Goal: Transaction & Acquisition: Subscribe to service/newsletter

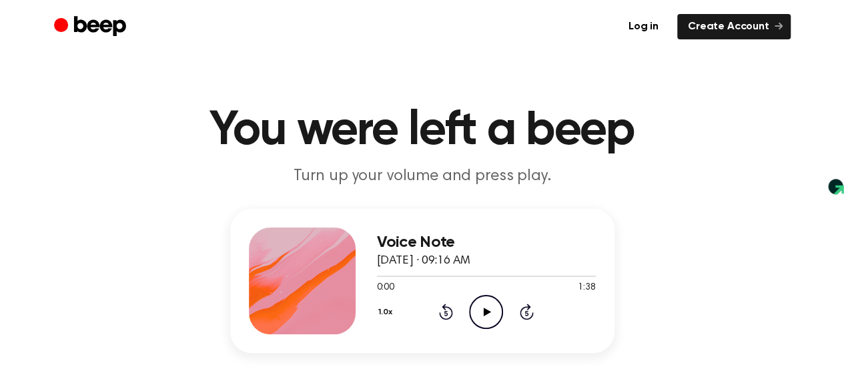
click at [491, 306] on icon "Play Audio" at bounding box center [486, 312] width 34 height 34
click at [484, 310] on icon at bounding box center [486, 312] width 6 height 9
click at [726, 30] on link "Create Account" at bounding box center [734, 26] width 113 height 25
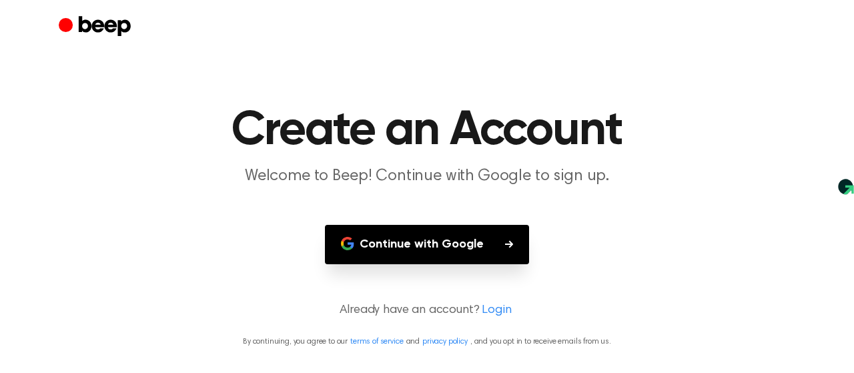
click at [436, 242] on button "Continue with Google" at bounding box center [427, 244] width 204 height 39
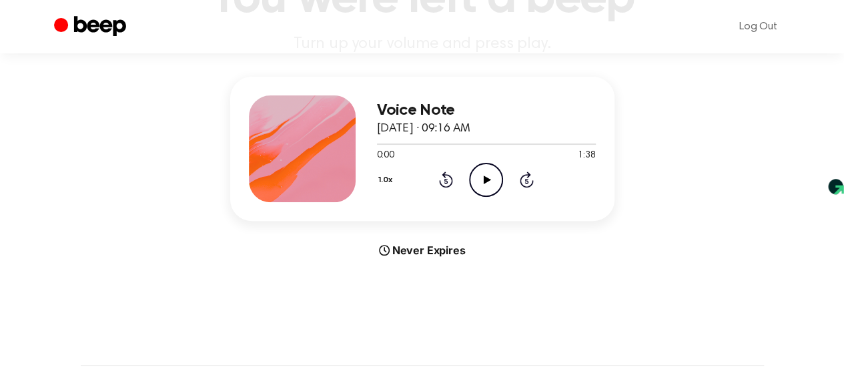
scroll to position [133, 0]
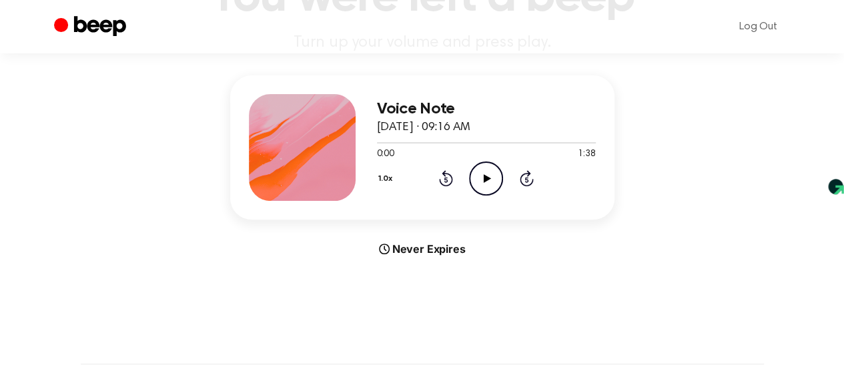
drag, startPoint x: 374, startPoint y: 198, endPoint x: 360, endPoint y: 201, distance: 14.3
click at [360, 201] on div "Voice Note September 3, 2025 · 09:16 AM 0:00 1:38 Your browser does not support…" at bounding box center [422, 147] width 384 height 144
drag, startPoint x: 854, startPoint y: 0, endPoint x: 567, endPoint y: 107, distance: 305.9
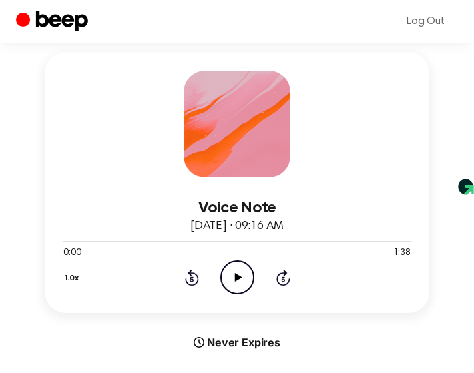
click at [399, 150] on div "Voice Note September 3, 2025 · 09:16 AM 0:00 1:38 Your browser does not support…" at bounding box center [237, 182] width 384 height 261
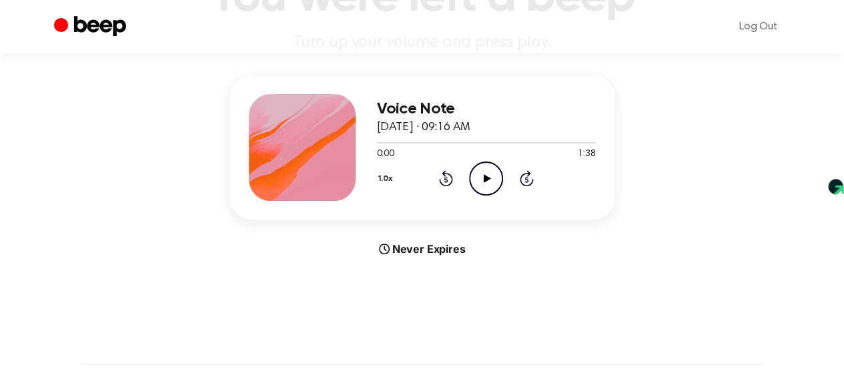
click at [798, 113] on div "Voice Note September 3, 2025 · 09:16 AM 0:00 1:38 Your browser does not support…" at bounding box center [422, 166] width 812 height 182
click at [328, 180] on div at bounding box center [302, 147] width 107 height 107
drag, startPoint x: 385, startPoint y: 148, endPoint x: 494, endPoint y: 169, distance: 110.8
click at [494, 169] on div "Voice Note September 3, 2025 · 09:16 AM 0:00 1:38 Your browser does not support…" at bounding box center [486, 147] width 219 height 107
click at [386, 184] on button "1.0x" at bounding box center [387, 179] width 21 height 23
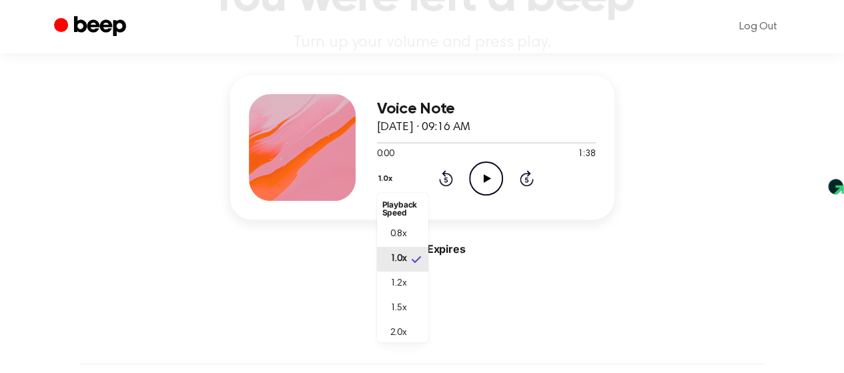
click at [509, 305] on main "You were left a beep Turn up your volume and press play. Voice Note September 3…" at bounding box center [422, 266] width 844 height 798
click at [794, 107] on div "Voice Note September 3, 2025 · 09:16 AM 0:00 1:38 Your browser does not support…" at bounding box center [422, 166] width 812 height 182
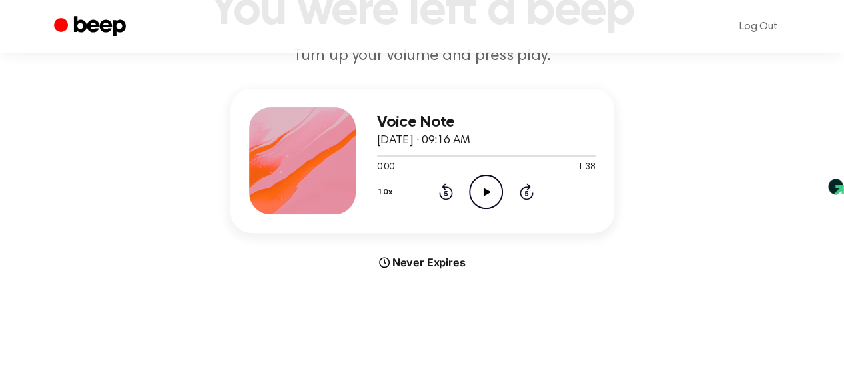
scroll to position [133, 0]
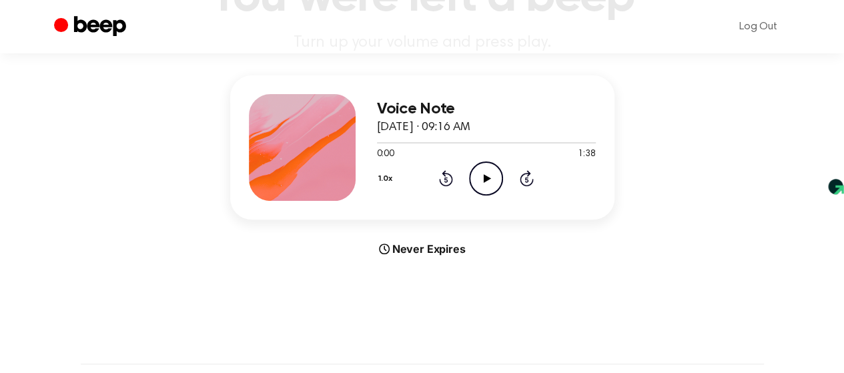
click at [489, 182] on icon "Play Audio" at bounding box center [486, 179] width 34 height 34
